Goal: Task Accomplishment & Management: Manage account settings

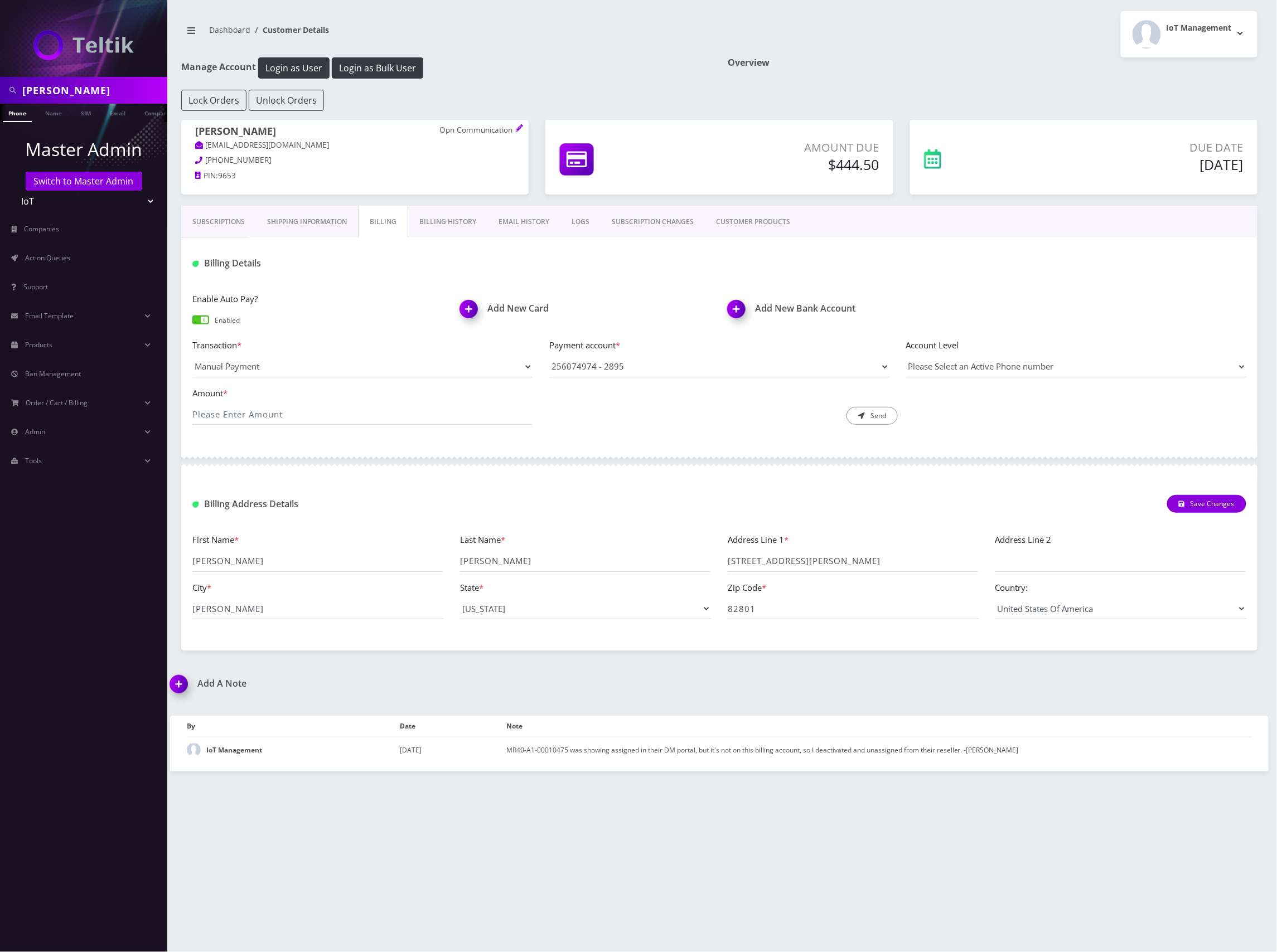
drag, startPoint x: 0, startPoint y: 0, endPoint x: -6, endPoint y: 81, distance: 81.2
click at [0, 81] on html "bryan Phone Name SIM Email Company Customer Master Admin Switch to Master Admin…" at bounding box center [638, 476] width 1277 height 952
paste input "[EMAIL_ADDRESS][DOMAIN_NAME]"
type input "[EMAIL_ADDRESS][DOMAIN_NAME]"
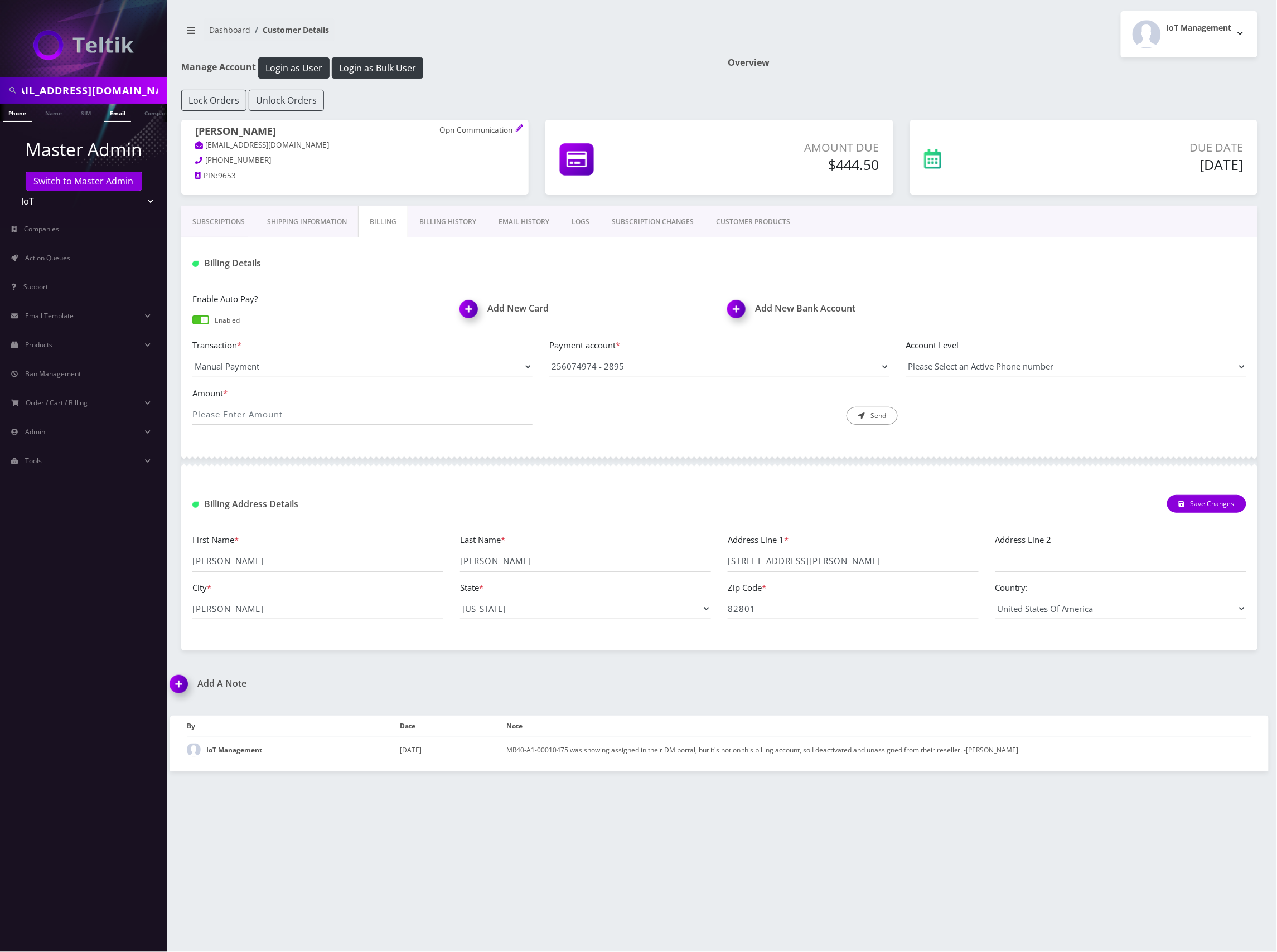
scroll to position [0, 0]
click at [119, 112] on link "Email" at bounding box center [117, 113] width 27 height 18
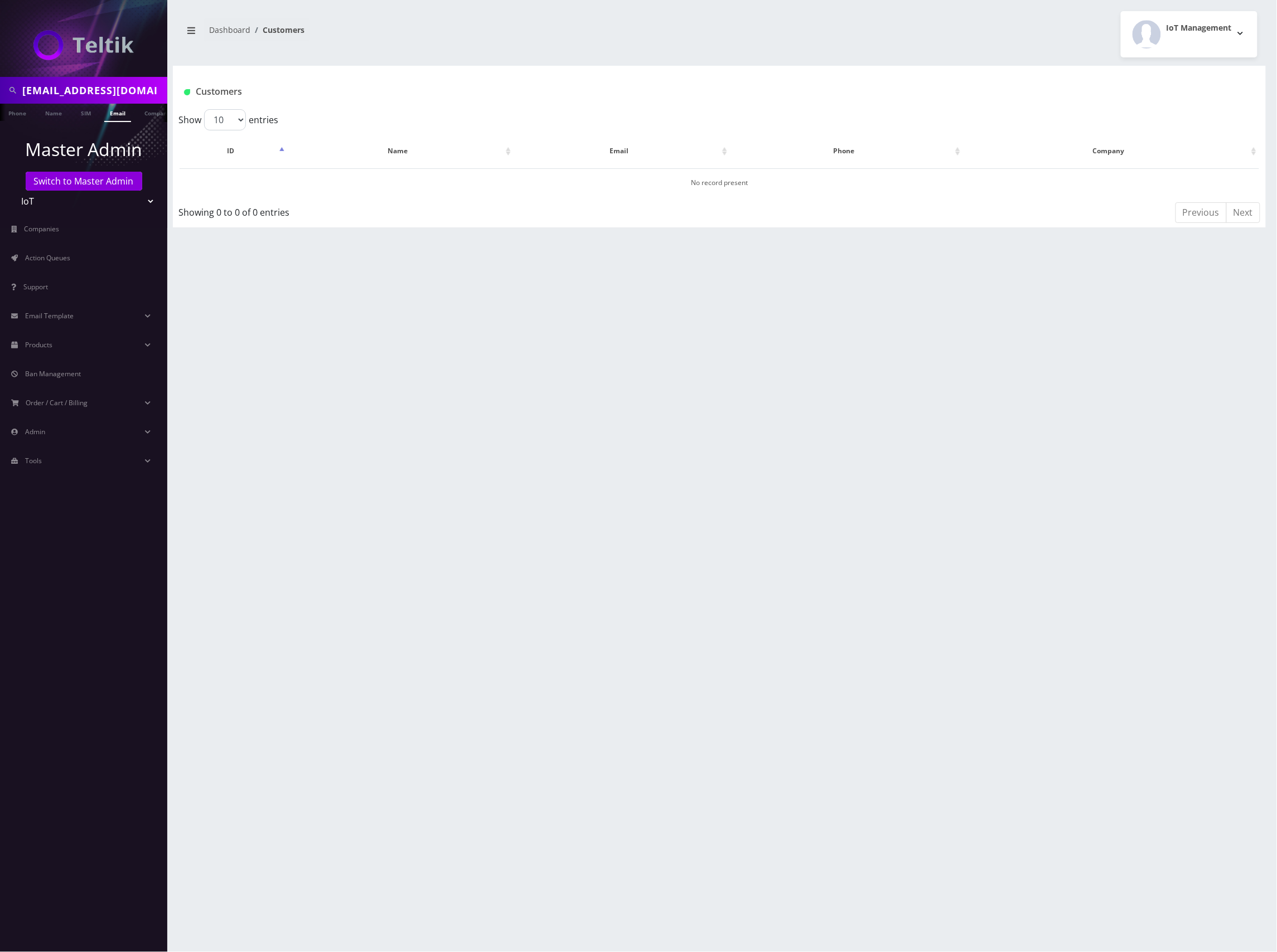
select select "1"
click at [13, 191] on select "Teltik Production My Link Mobile VennMobile Unlimited Advanced LTE [PERSON_NAME…" at bounding box center [84, 201] width 142 height 21
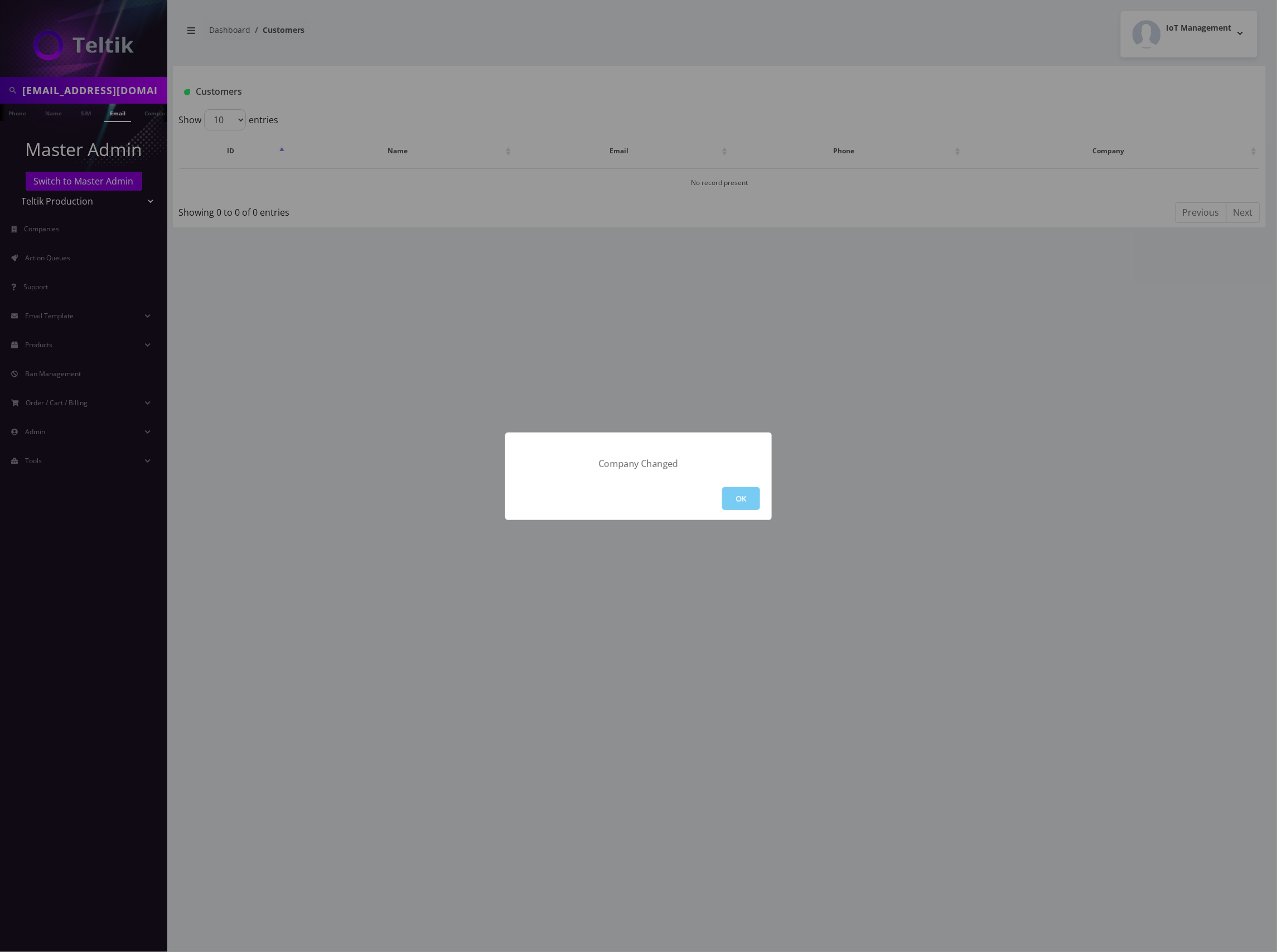
click at [734, 497] on button "OK" at bounding box center [741, 498] width 38 height 23
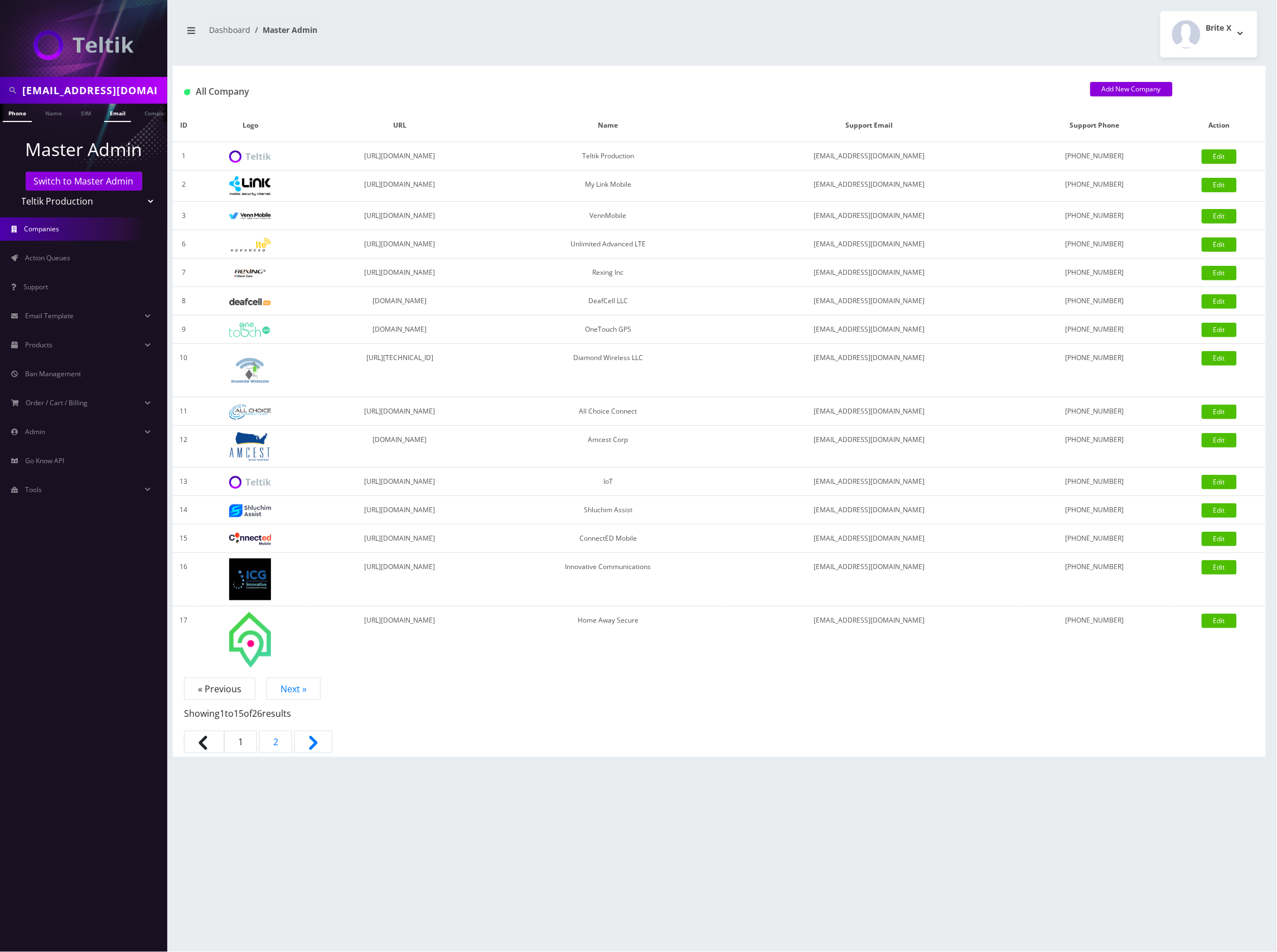
click at [116, 113] on link "Email" at bounding box center [117, 113] width 27 height 18
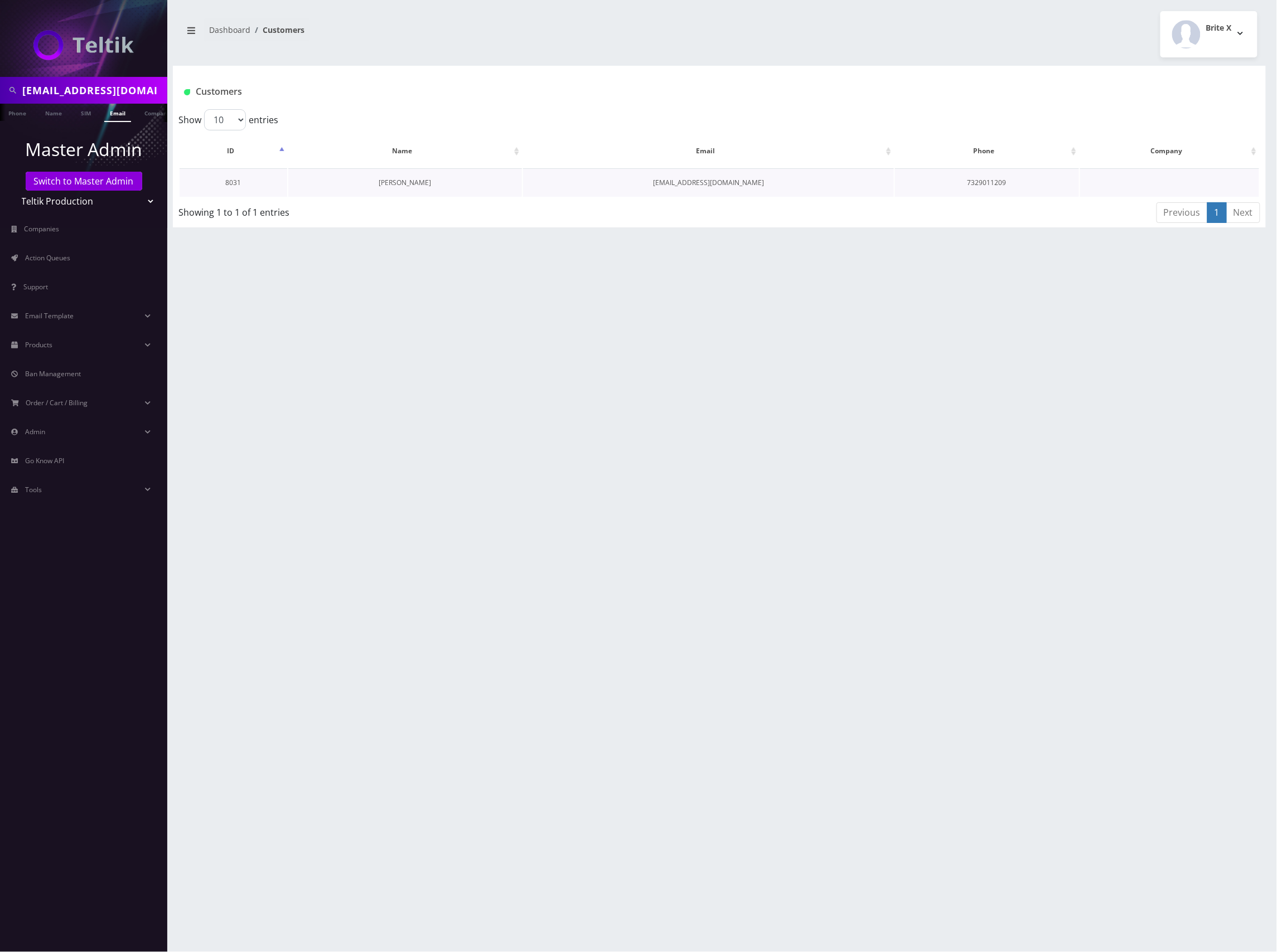
click at [407, 183] on link "[PERSON_NAME]" at bounding box center [405, 183] width 52 height 9
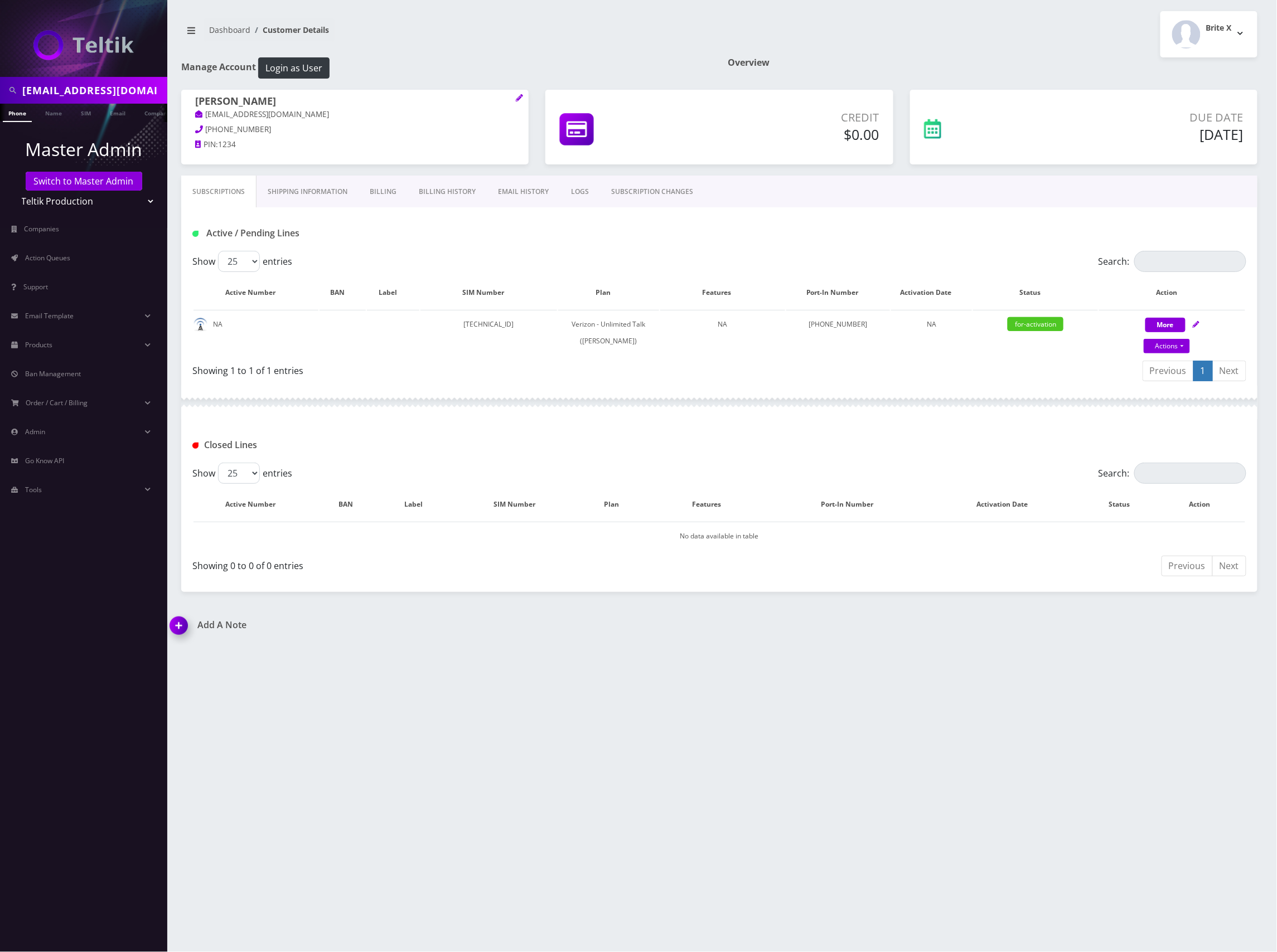
click at [442, 192] on link "Billing History" at bounding box center [447, 191] width 79 height 32
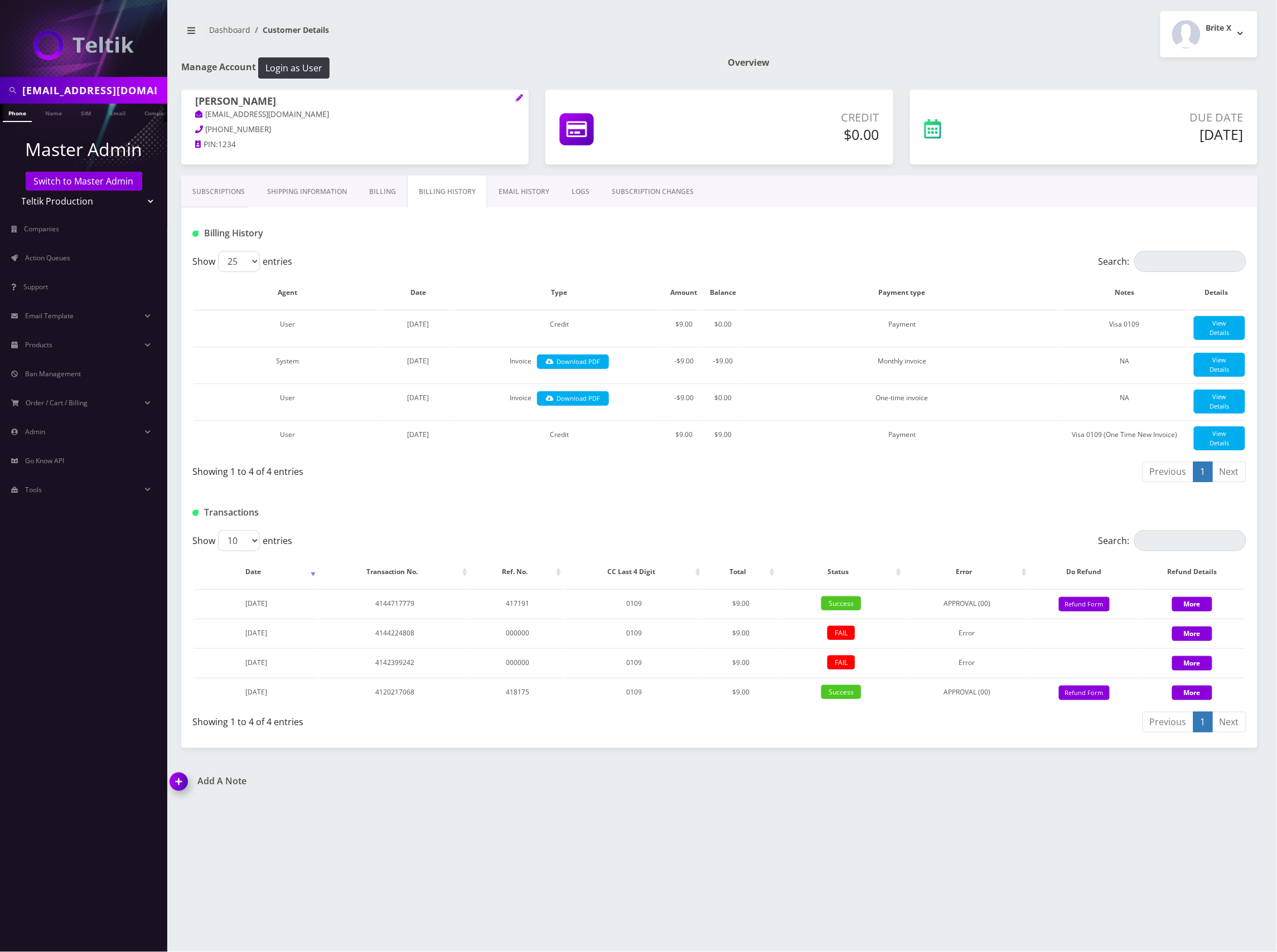
click at [228, 196] on link "Subscriptions" at bounding box center [218, 191] width 75 height 32
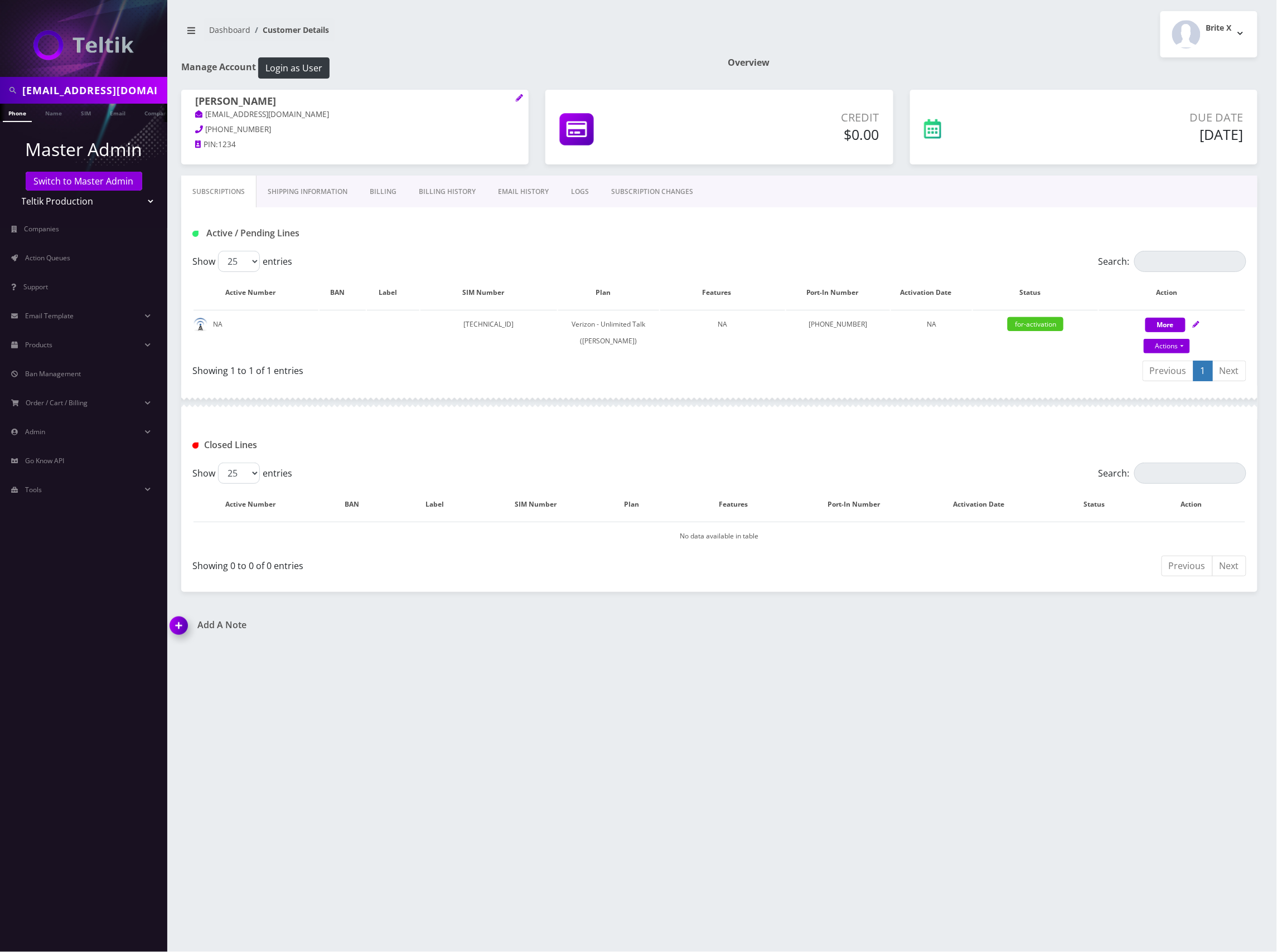
click at [856, 214] on div "Active / Pending Lines" at bounding box center [719, 229] width 1076 height 44
